Goal: Task Accomplishment & Management: Use online tool/utility

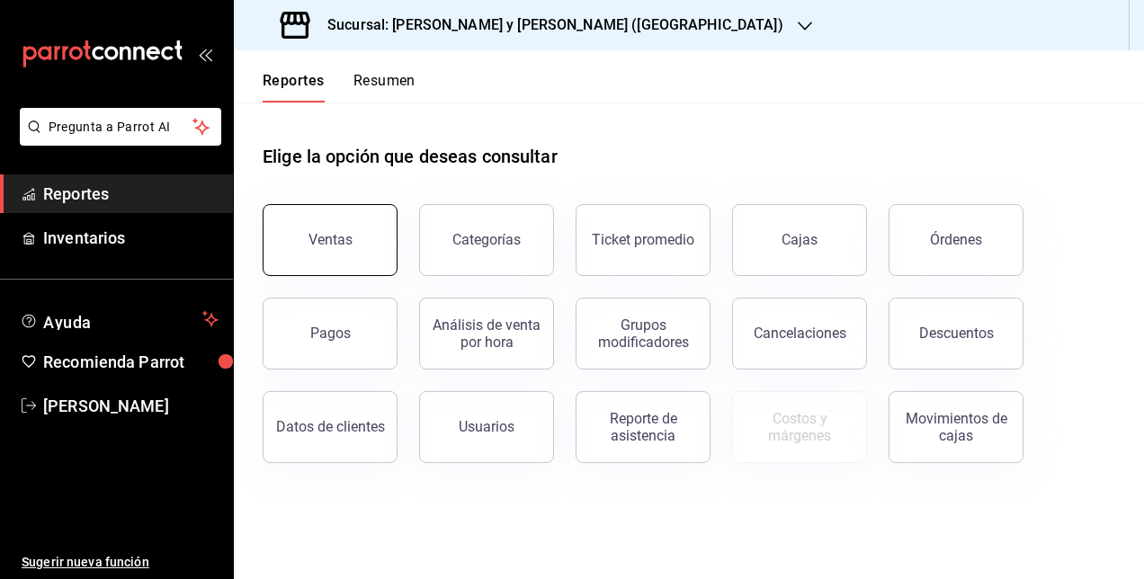
click at [319, 244] on div "Ventas" at bounding box center [331, 239] width 44 height 17
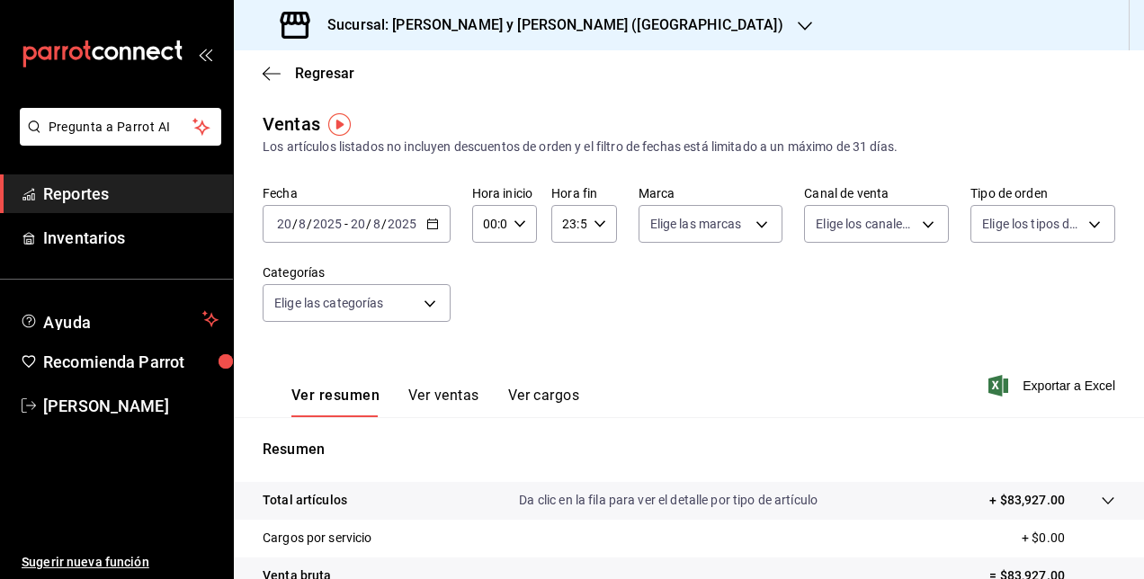
click at [468, 38] on div "Sucursal: [PERSON_NAME] y [PERSON_NAME] ([GEOGRAPHIC_DATA])" at bounding box center [533, 25] width 571 height 50
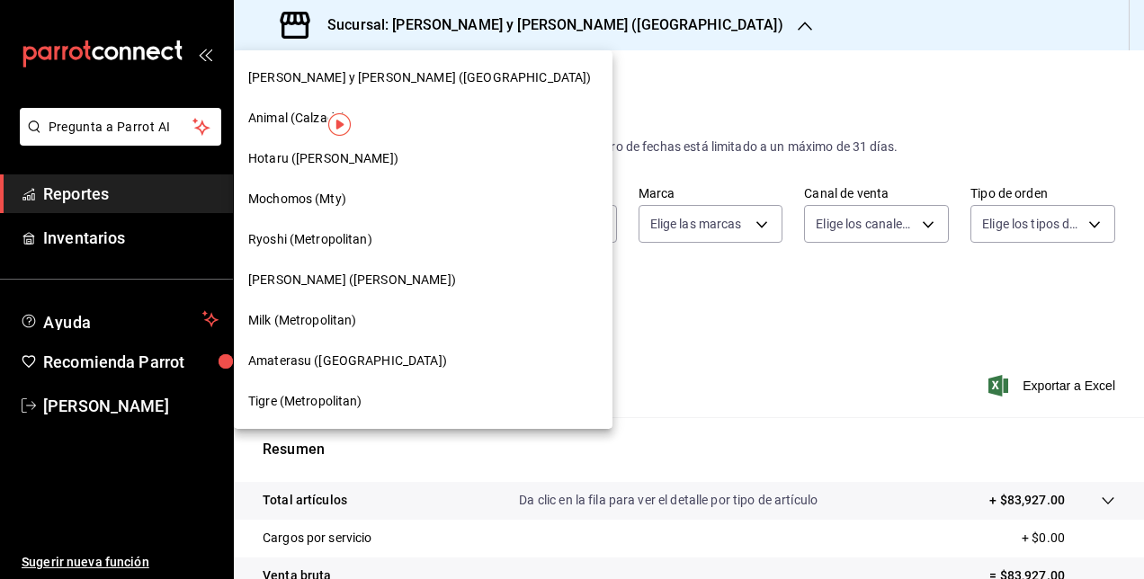
click at [318, 273] on span "[PERSON_NAME] ([PERSON_NAME])" at bounding box center [352, 280] width 208 height 19
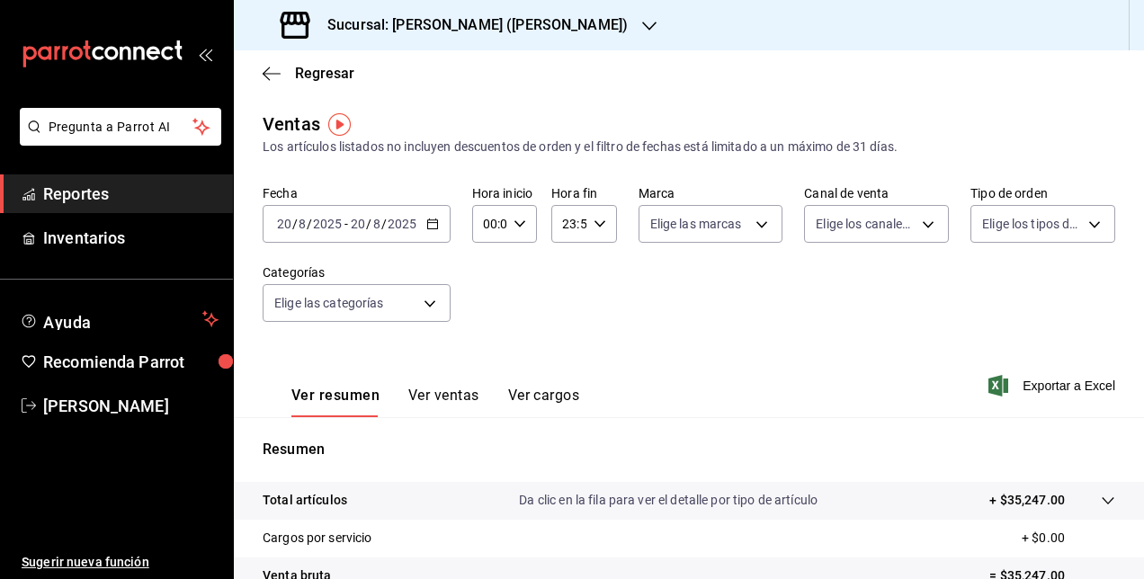
click at [433, 234] on div "2025-08-20 20 / 8 / 2025 - 2025-08-20 20 / 8 / 2025" at bounding box center [357, 224] width 188 height 38
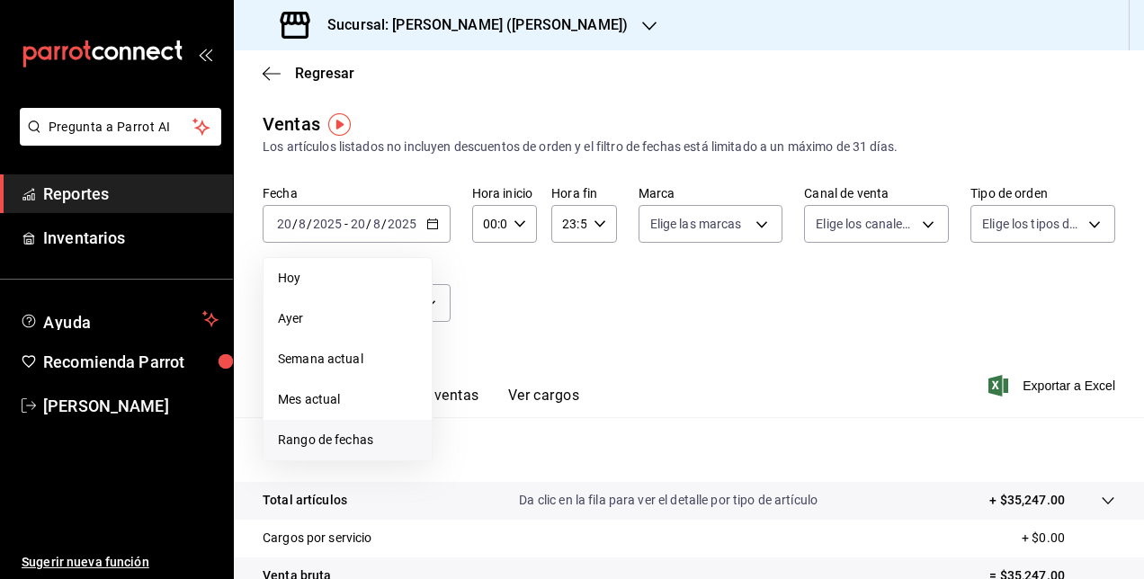
click at [349, 431] on span "Rango de fechas" at bounding box center [347, 440] width 139 height 19
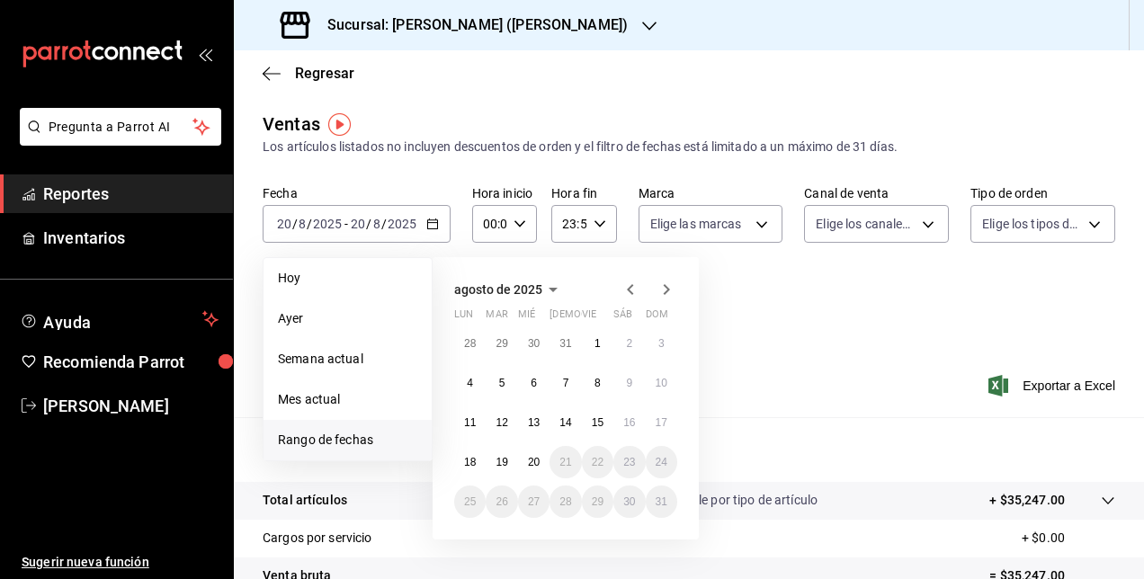
click at [630, 291] on icon "button" at bounding box center [630, 289] width 6 height 11
click at [501, 345] on abbr "1" at bounding box center [502, 343] width 6 height 13
click at [563, 506] on abbr "31" at bounding box center [566, 502] width 12 height 13
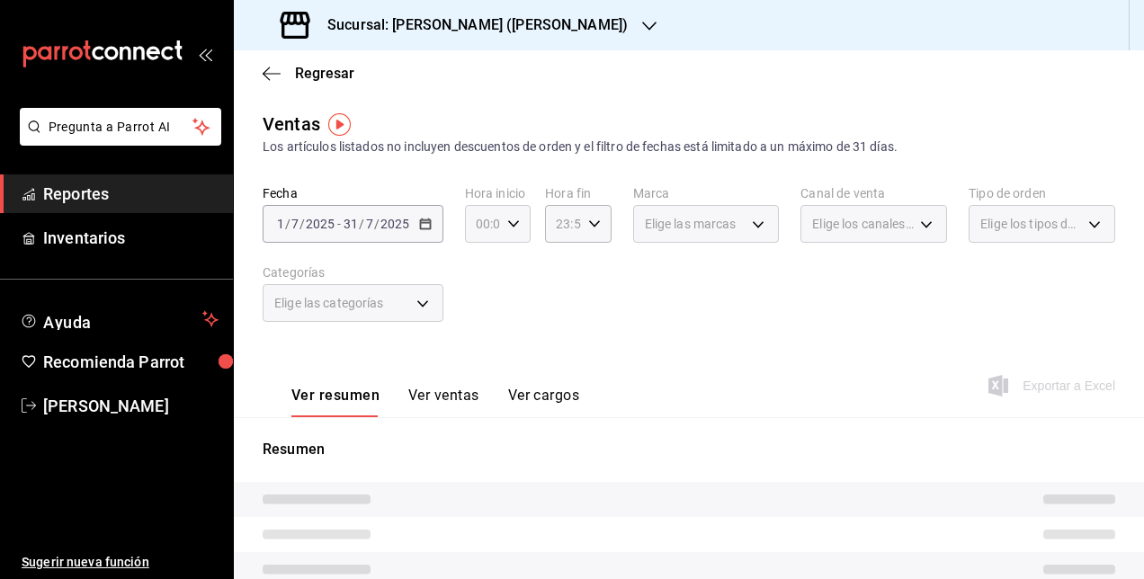
click at [510, 219] on icon "button" at bounding box center [513, 224] width 13 height 13
click at [478, 357] on span "05" at bounding box center [480, 363] width 4 height 14
type input "05:00"
click at [732, 285] on div at bounding box center [572, 289] width 1144 height 579
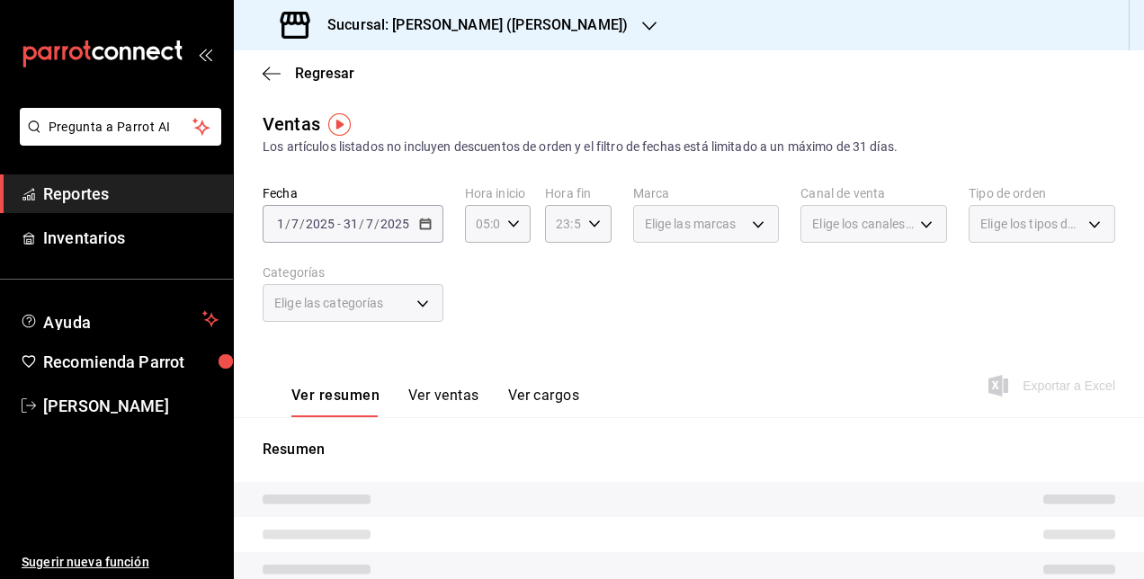
click at [461, 27] on h3 "Sucursal: Ichikani Sushi (Vasconcelos)" at bounding box center [470, 25] width 315 height 22
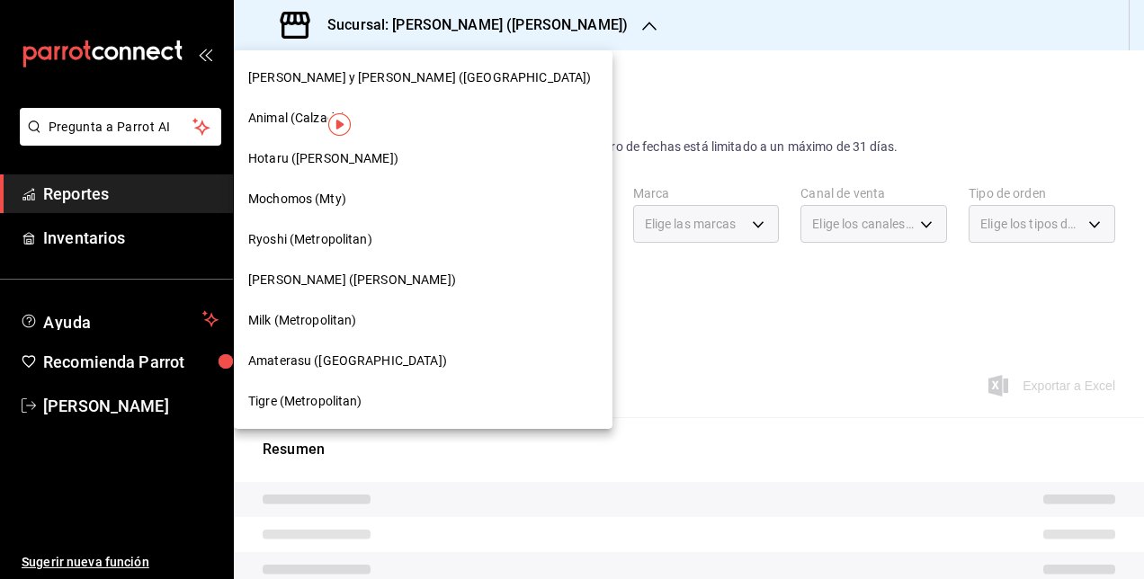
click at [327, 288] on span "Ichikani Sushi (Vasconcelos)" at bounding box center [352, 280] width 208 height 19
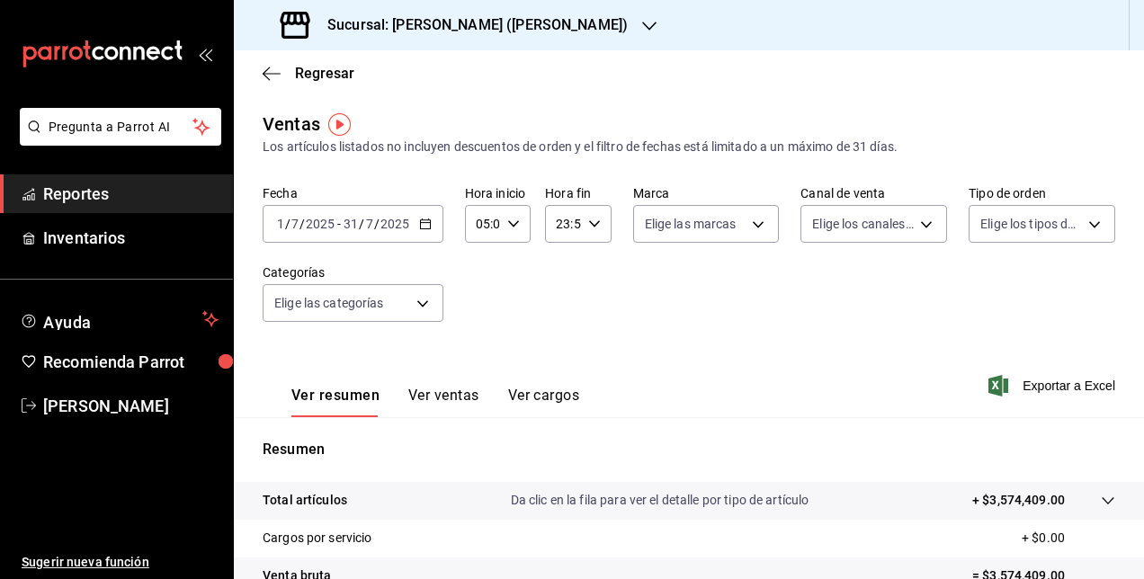
click at [404, 239] on div "2025-07-01 1 / 7 / 2025 - 2025-07-31 31 / 7 / 2025" at bounding box center [353, 224] width 181 height 38
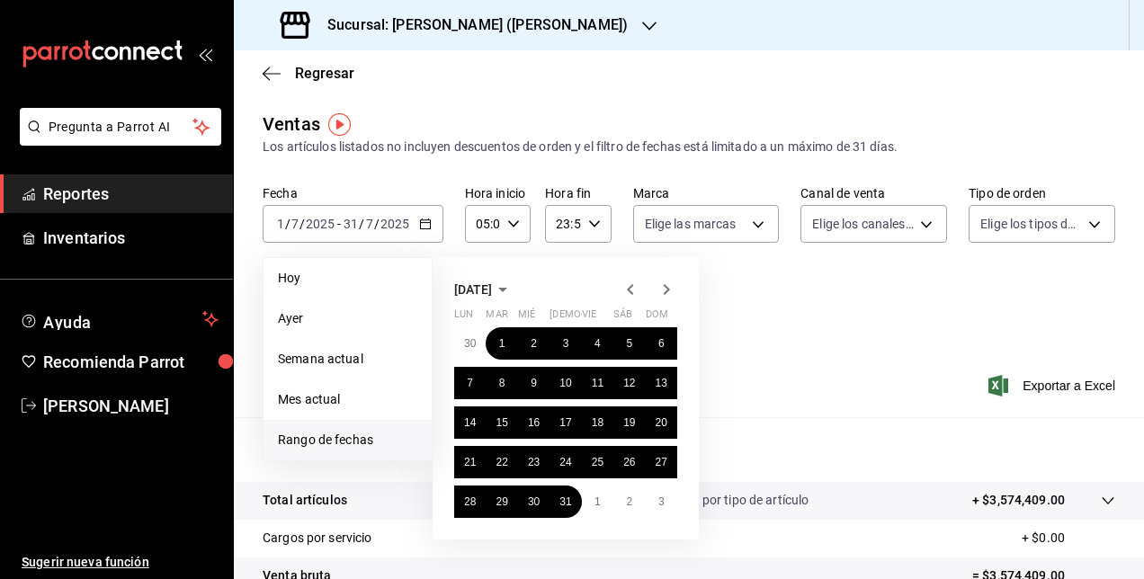
click at [828, 360] on div "Ver resumen Ver ventas Ver cargos Exportar a Excel" at bounding box center [689, 381] width 910 height 74
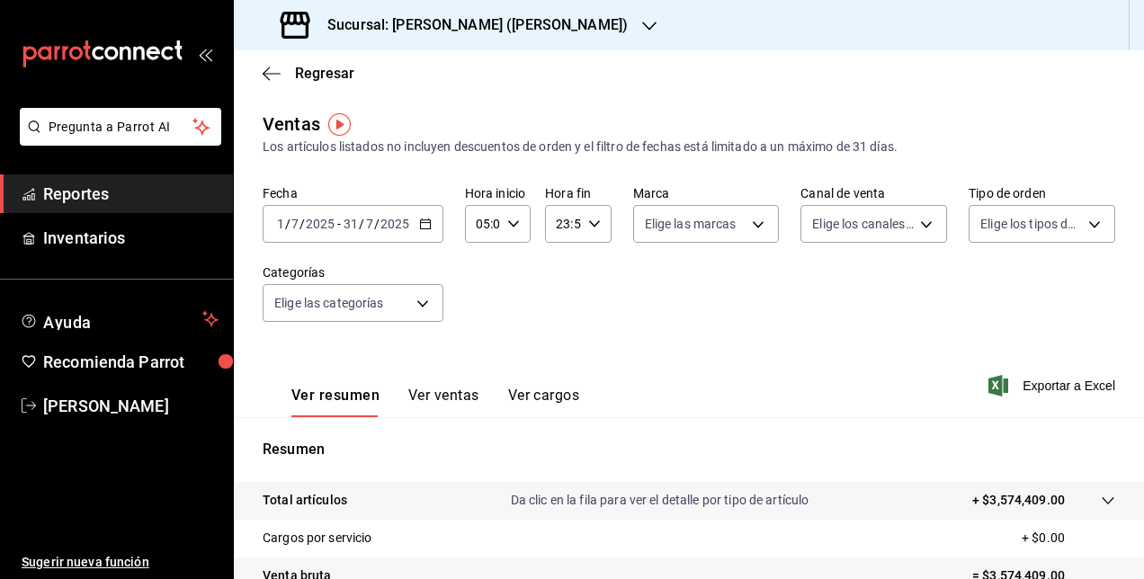
click at [571, 236] on input "23:59" at bounding box center [562, 224] width 35 height 36
click at [565, 346] on button "05" at bounding box center [558, 354] width 25 height 36
click at [591, 272] on span "00" at bounding box center [591, 270] width 4 height 14
type input "05:00"
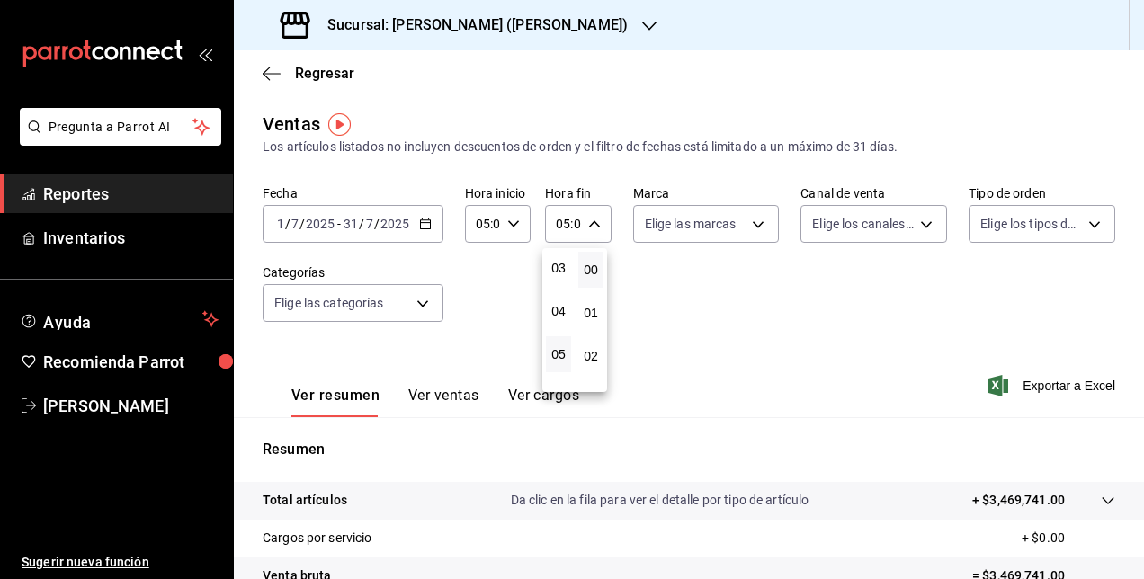
click at [738, 320] on div at bounding box center [572, 289] width 1144 height 579
click at [1023, 386] on span "Exportar a Excel" at bounding box center [1053, 386] width 123 height 22
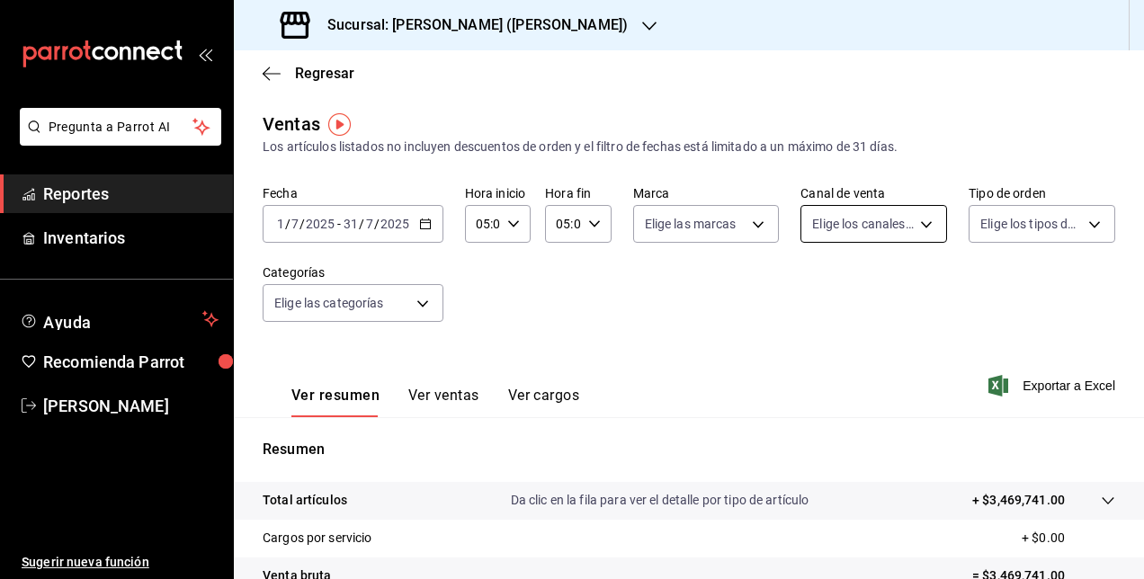
click at [894, 222] on body "Pregunta a Parrot AI Reportes Inventarios Ayuda Recomienda Parrot Cesar Vazquez…" at bounding box center [572, 289] width 1144 height 579
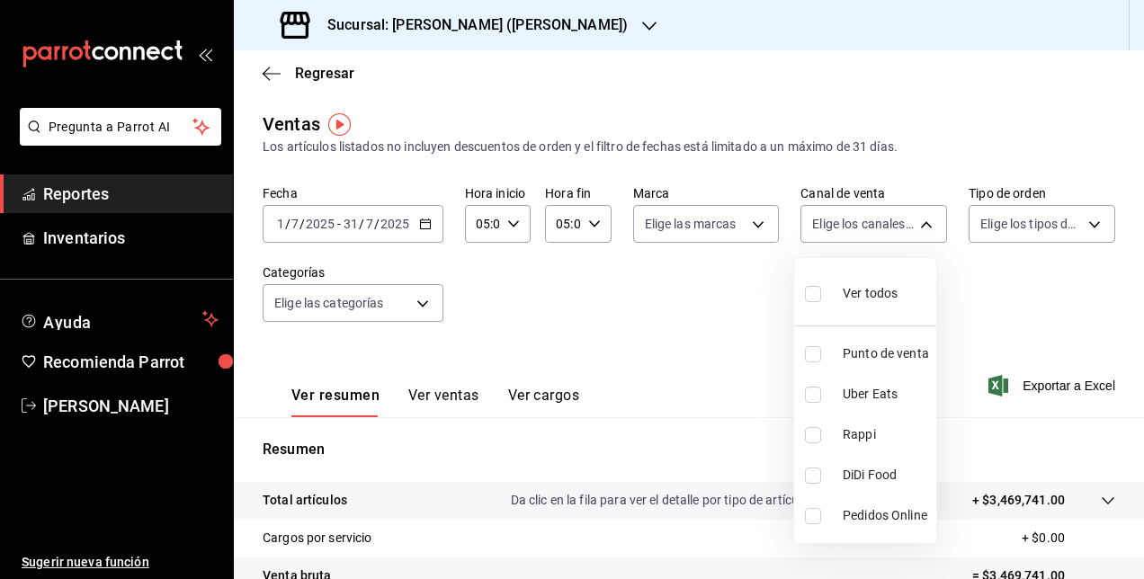
click at [815, 395] on input "checkbox" at bounding box center [813, 395] width 16 height 16
checkbox input "true"
type input "UBER_EATS"
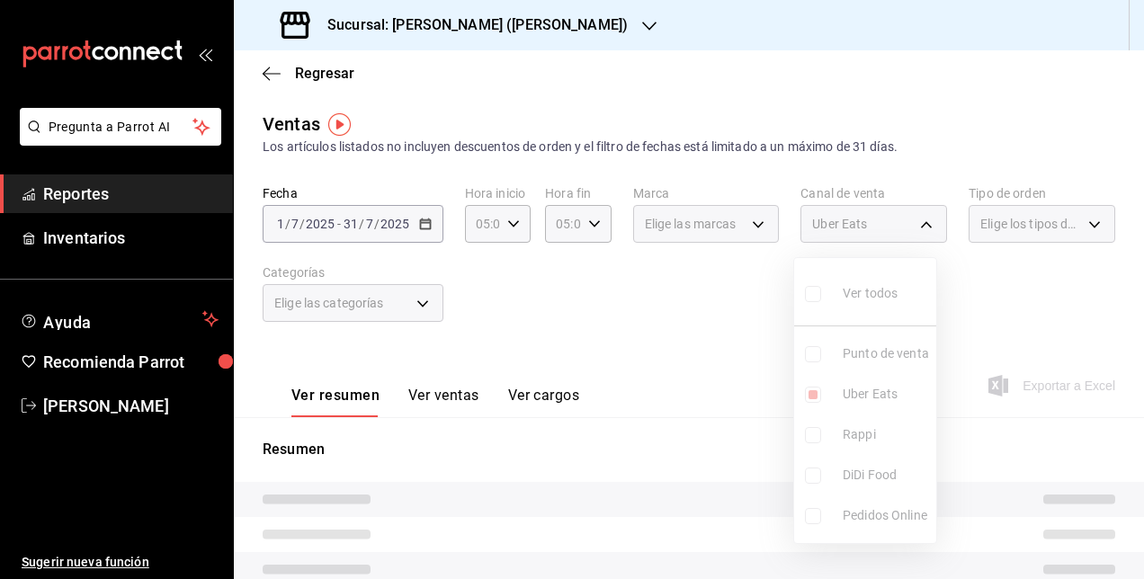
click at [813, 429] on ul "Ver todos Punto de venta Uber Eats Rappi DiDi Food Pedidos Online" at bounding box center [865, 400] width 142 height 285
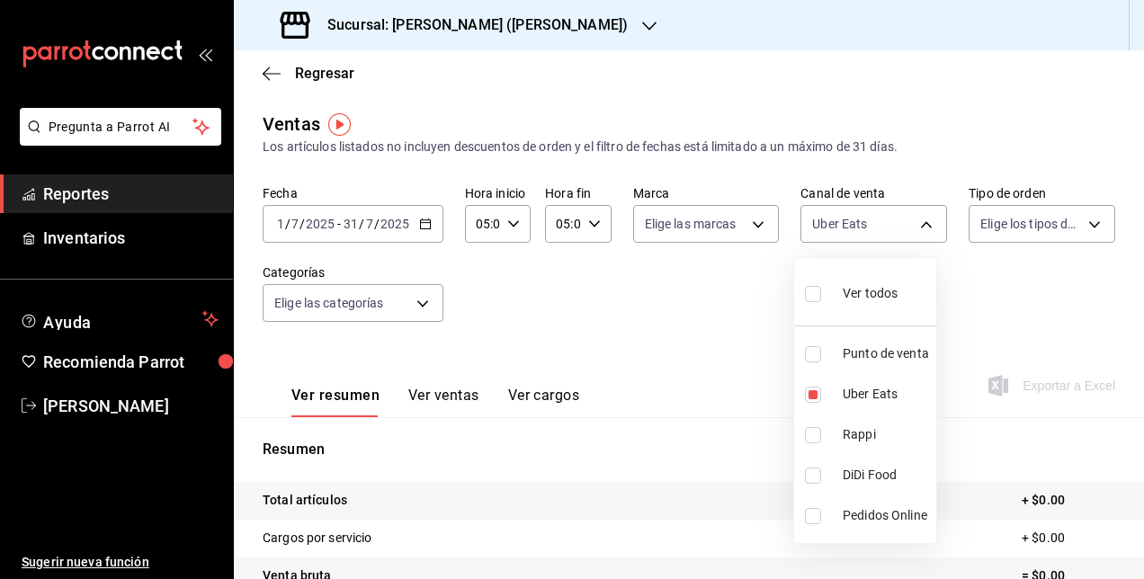
drag, startPoint x: 811, startPoint y: 436, endPoint x: 734, endPoint y: 437, distance: 76.5
click at [734, 437] on div at bounding box center [572, 289] width 1144 height 579
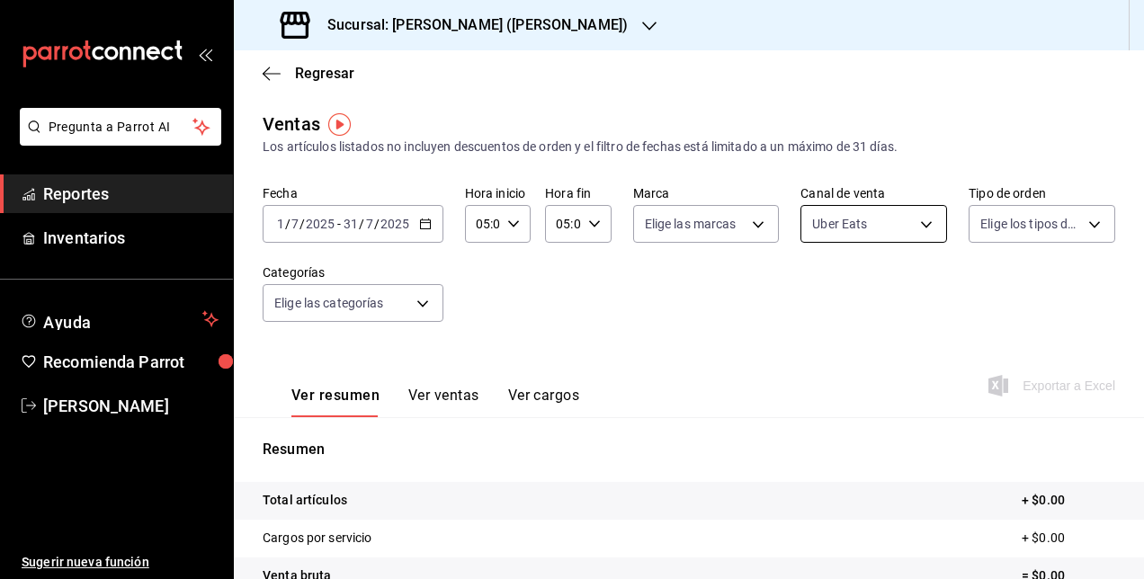
click at [860, 211] on body "Pregunta a Parrot AI Reportes Inventarios Ayuda Recomienda Parrot Cesar Vazquez…" at bounding box center [572, 289] width 1144 height 579
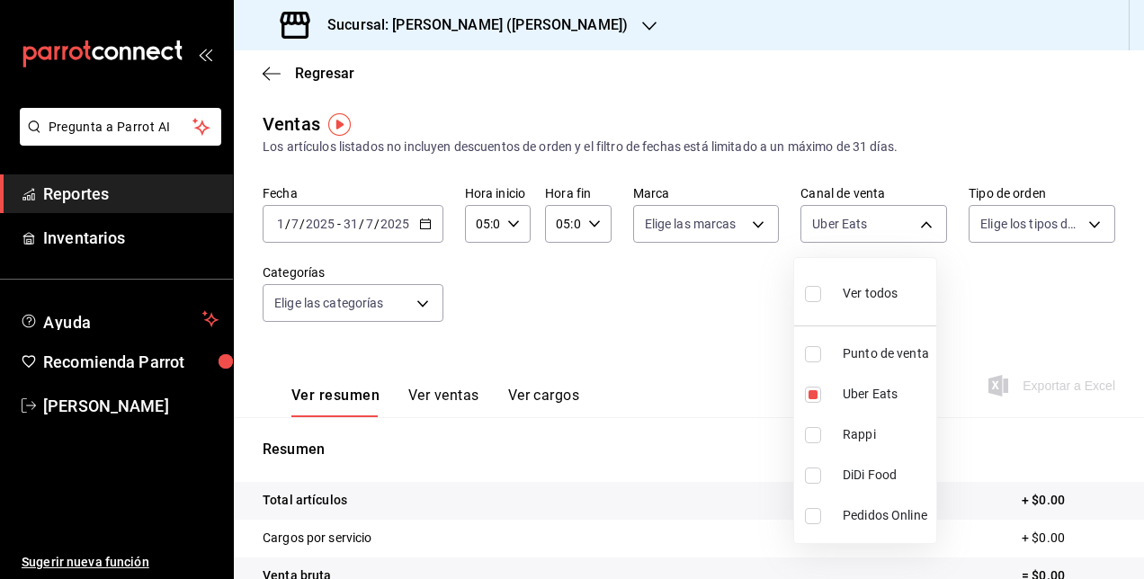
click at [813, 436] on input "checkbox" at bounding box center [813, 435] width 16 height 16
checkbox input "true"
type input "UBER_EATS,RAPPI"
click at [815, 477] on input "checkbox" at bounding box center [813, 476] width 16 height 16
checkbox input "true"
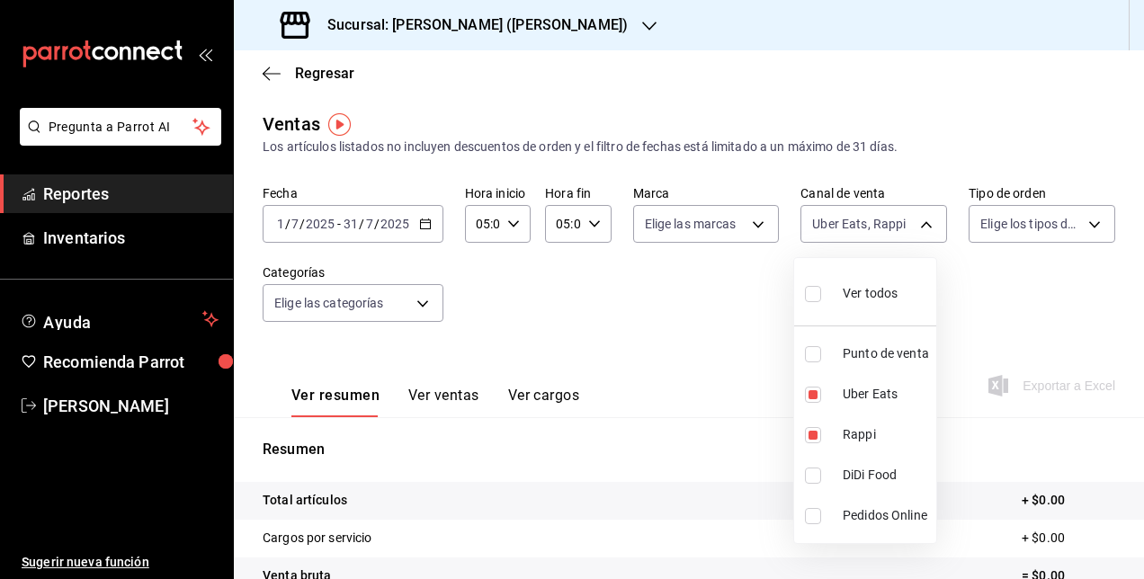
type input "UBER_EATS,RAPPI,DIDI_FOOD"
click at [730, 448] on div at bounding box center [572, 289] width 1144 height 579
click at [871, 214] on body "Pregunta a Parrot AI Reportes Inventarios Ayuda Recomienda Parrot Cesar Vazquez…" at bounding box center [572, 289] width 1144 height 579
click at [812, 516] on input "checkbox" at bounding box center [813, 516] width 16 height 16
checkbox input "true"
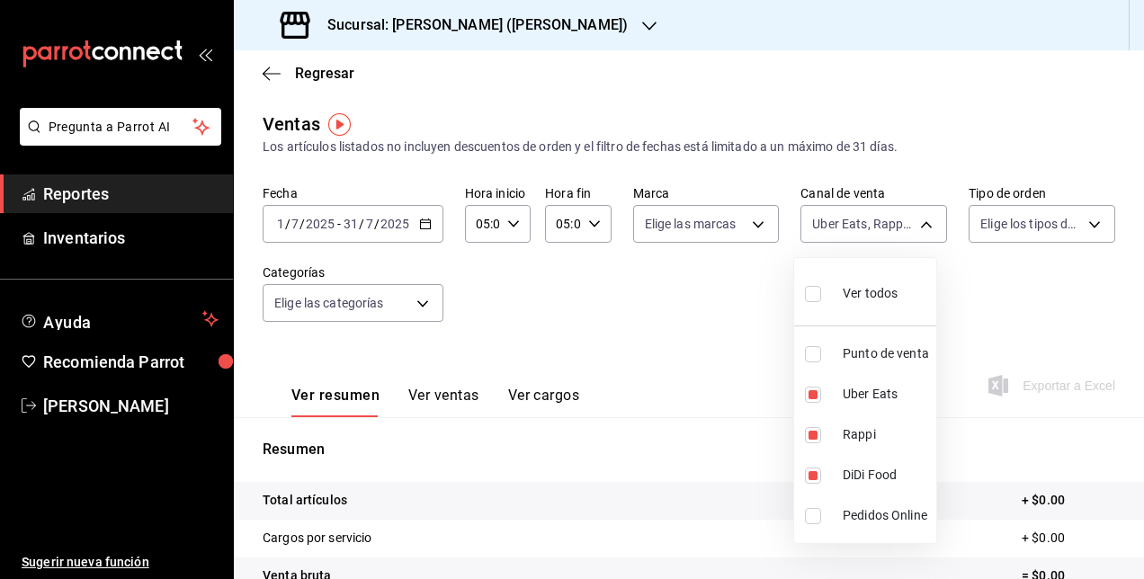
type input "UBER_EATS,RAPPI,DIDI_FOOD,ONLINE"
click at [669, 387] on div at bounding box center [572, 289] width 1144 height 579
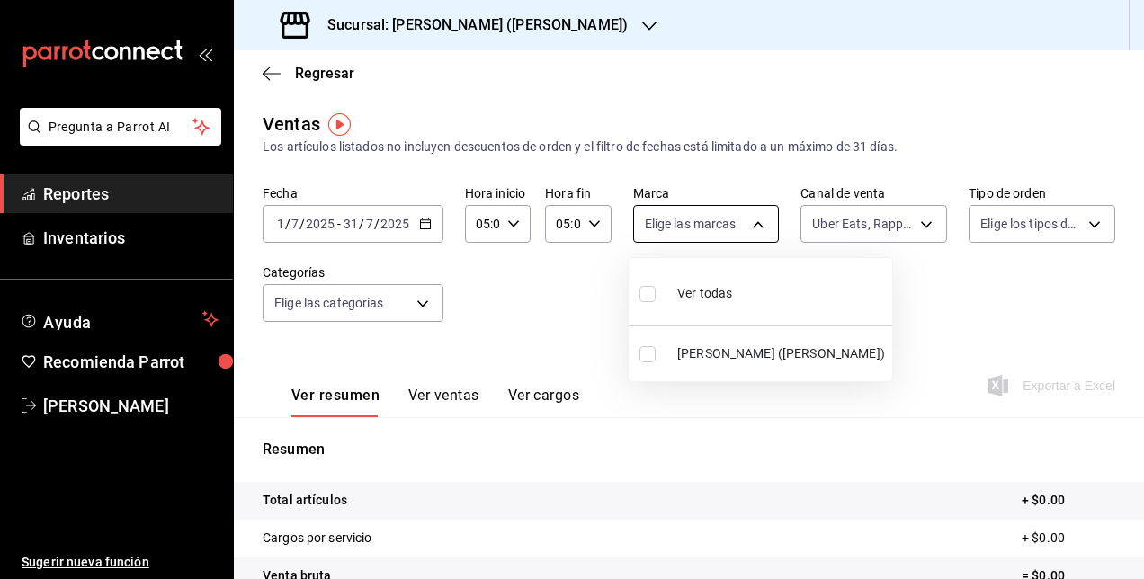
click at [749, 239] on body "Pregunta a Parrot AI Reportes Inventarios Ayuda Recomienda Parrot Cesar Vazquez…" at bounding box center [572, 289] width 1144 height 579
click at [689, 363] on li "Ichikani Sushi (Vasconcelos)" at bounding box center [761, 354] width 264 height 40
type input "3e284276-a834-4a39-bc59-2edda2d06158"
checkbox input "true"
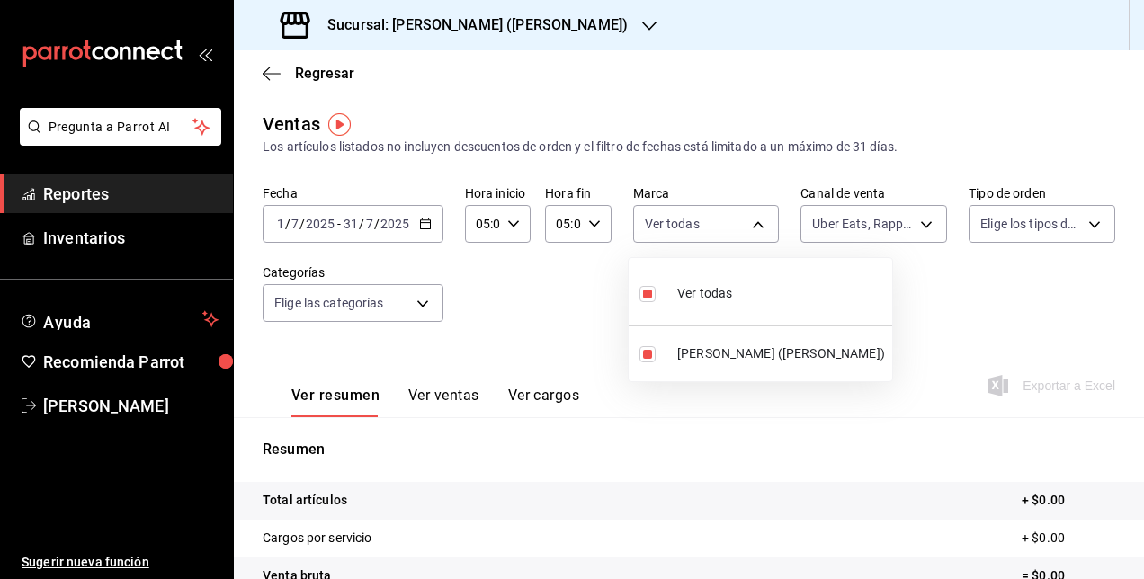
click at [961, 313] on div at bounding box center [572, 289] width 1144 height 579
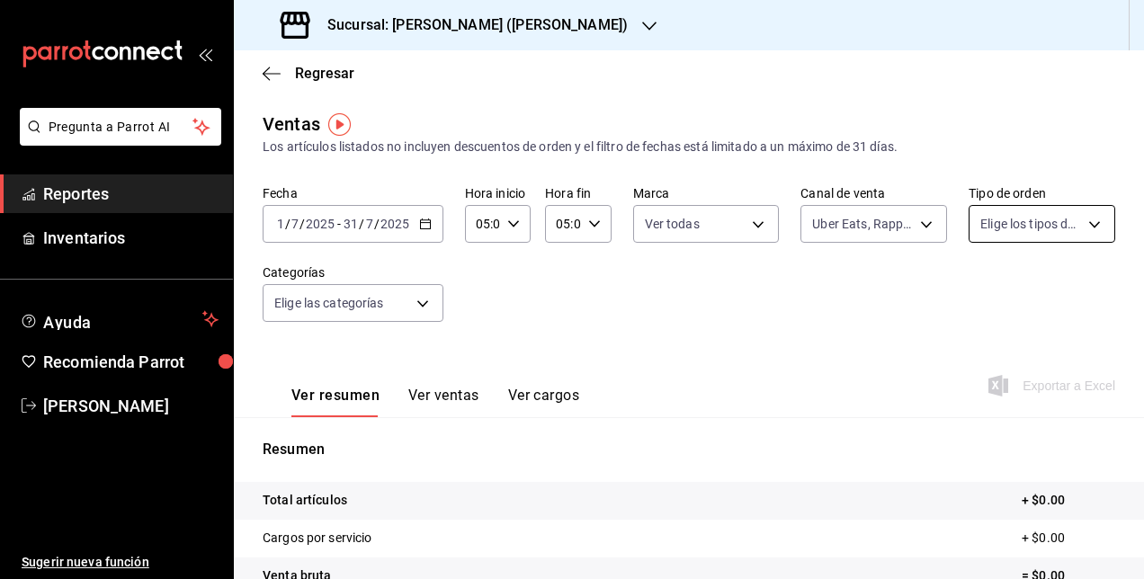
click at [1045, 209] on body "Pregunta a Parrot AI Reportes Inventarios Ayuda Recomienda Parrot Cesar Vazquez…" at bounding box center [572, 289] width 1144 height 579
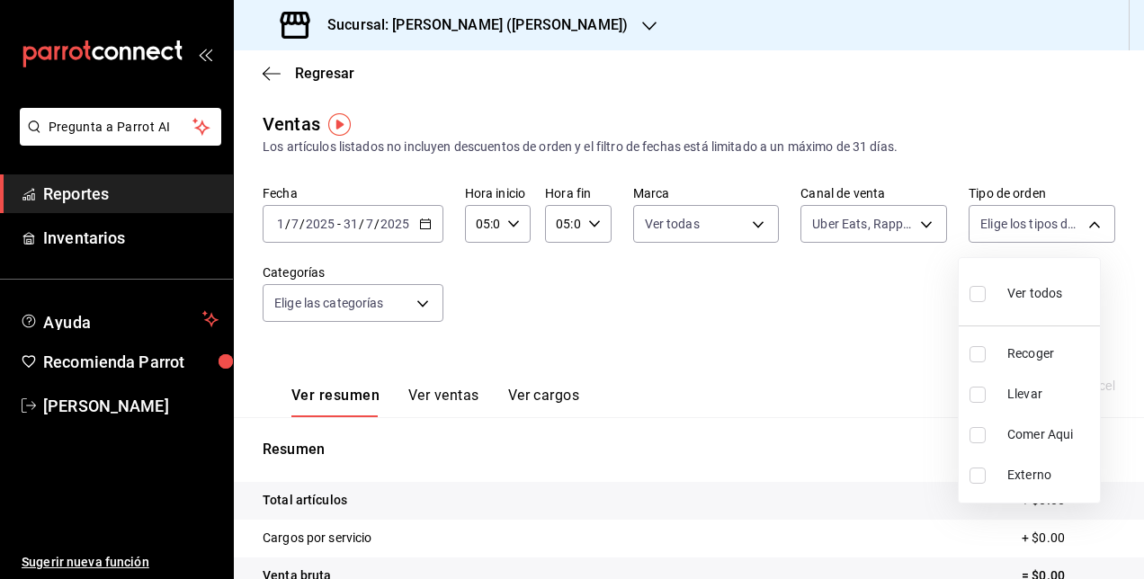
click at [1021, 398] on span "Llevar" at bounding box center [1050, 394] width 85 height 19
type input "d5ed7011-f835-4d0c-a8fc-5f0f01446209"
checkbox input "true"
click at [1004, 363] on li "Recoger" at bounding box center [1029, 354] width 141 height 40
type input "d5ed7011-f835-4d0c-a8fc-5f0f01446209,e22fa5c9-a89e-41b0-8860-3ae797de52dc"
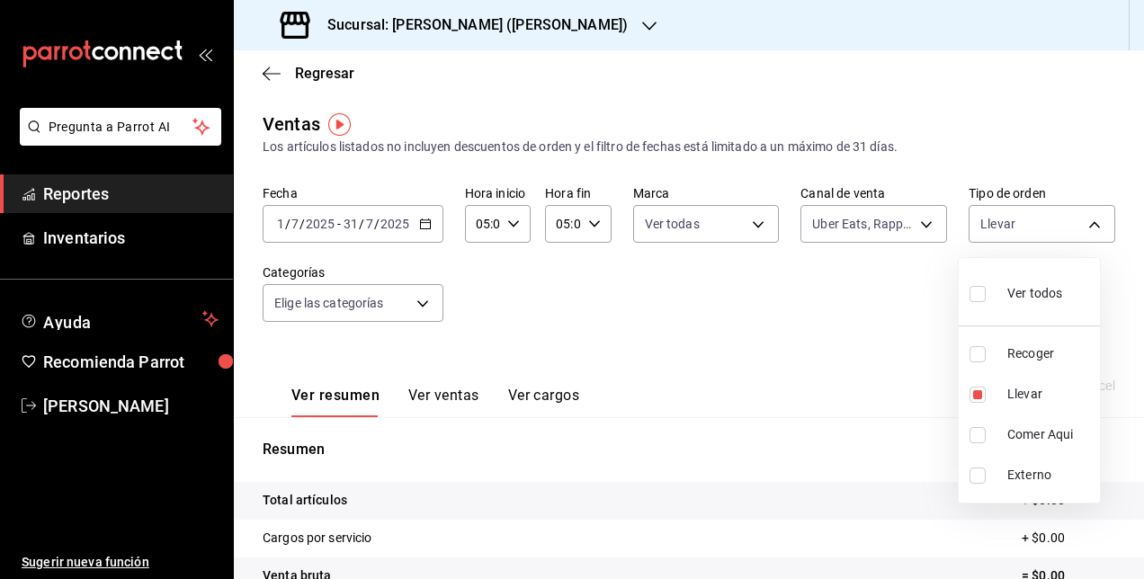
checkbox input "true"
click at [987, 489] on li "Externo" at bounding box center [1029, 475] width 141 height 40
type input "d5ed7011-f835-4d0c-a8fc-5f0f01446209,e22fa5c9-a89e-41b0-8860-3ae797de52dc,EXTER…"
checkbox input "true"
click at [754, 379] on div at bounding box center [572, 289] width 1144 height 579
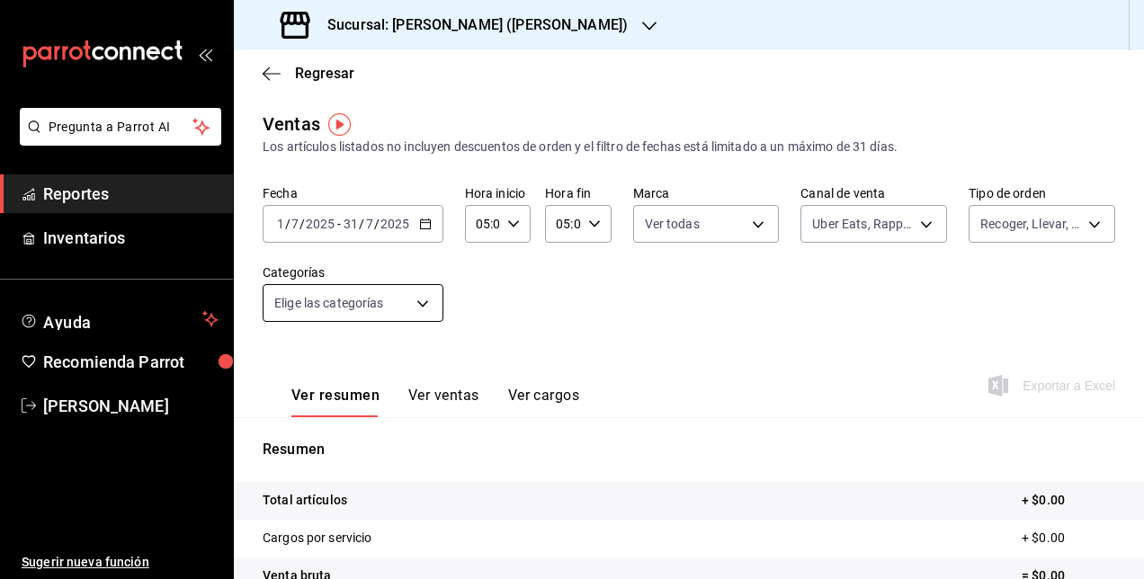
click at [423, 307] on body "Pregunta a Parrot AI Reportes Inventarios Ayuda Recomienda Parrot Cesar Vazquez…" at bounding box center [572, 289] width 1144 height 579
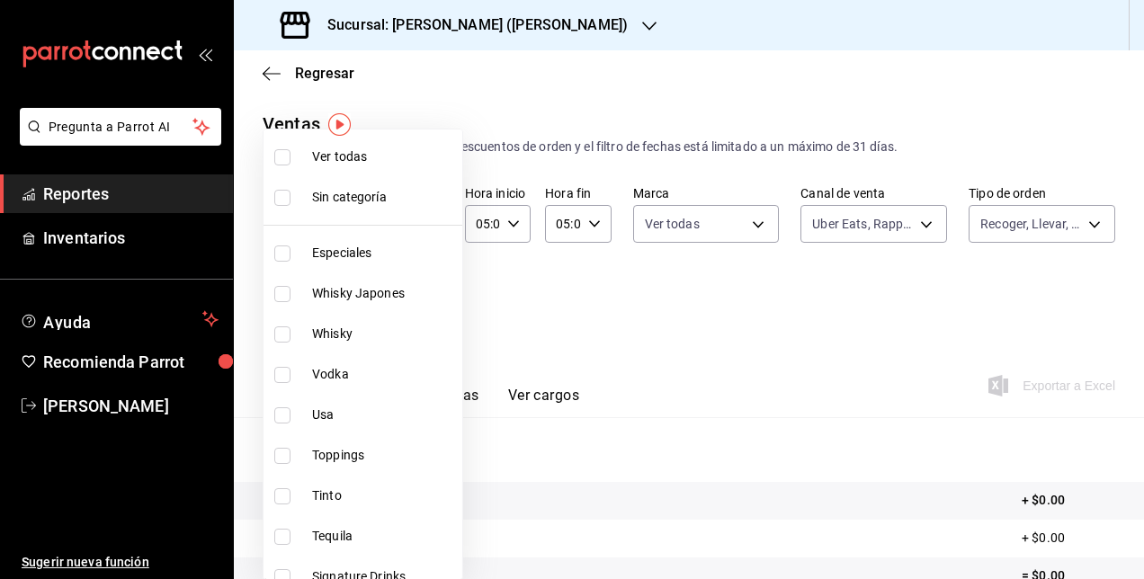
click at [757, 377] on div at bounding box center [572, 289] width 1144 height 579
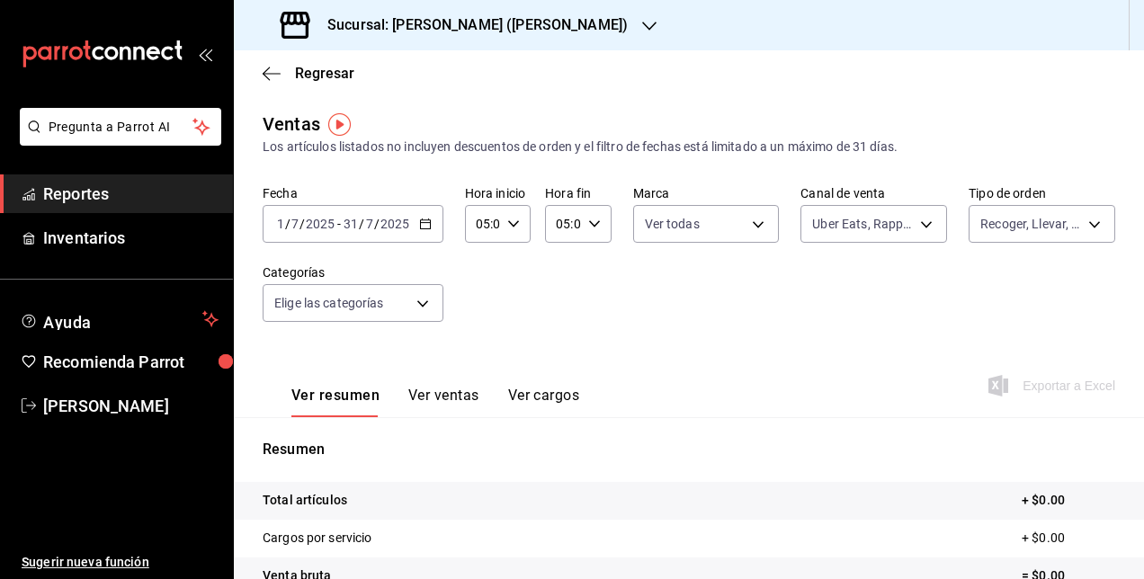
click at [462, 113] on div "Ventas Los artículos listados no incluyen descuentos de orden y el filtro de fe…" at bounding box center [689, 134] width 853 height 46
